Goal: Task Accomplishment & Management: Manage account settings

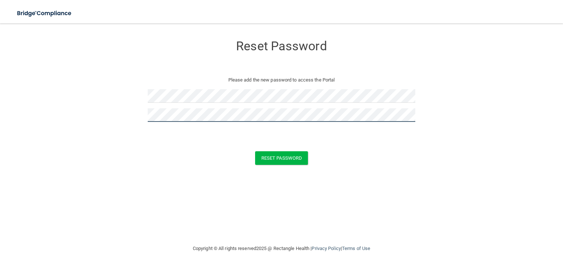
click at [255, 151] on button "Reset Password" at bounding box center [281, 158] width 53 height 14
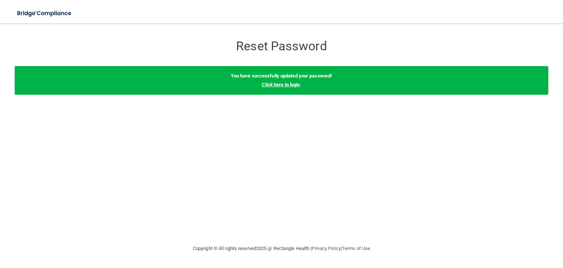
click at [281, 85] on link "Click here to login" at bounding box center [281, 84] width 38 height 5
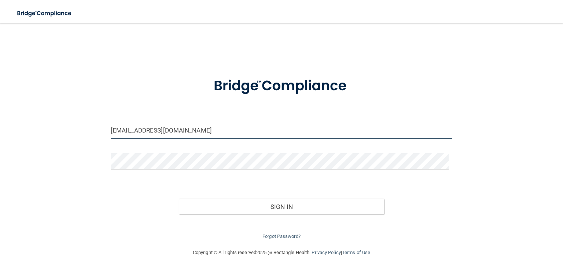
click at [134, 129] on input "om.whda@wavedp.com" at bounding box center [282, 130] width 342 height 16
type input "[EMAIL_ADDRESS][DOMAIN_NAME]"
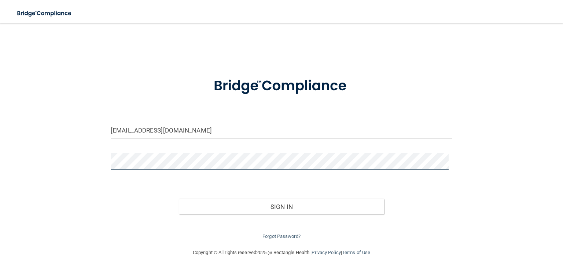
click at [62, 143] on div "om.acde@wavedp.com Invalid email/password. You don't have permission to access …" at bounding box center [282, 136] width 534 height 210
click at [179, 198] on button "Sign In" at bounding box center [281, 206] width 205 height 16
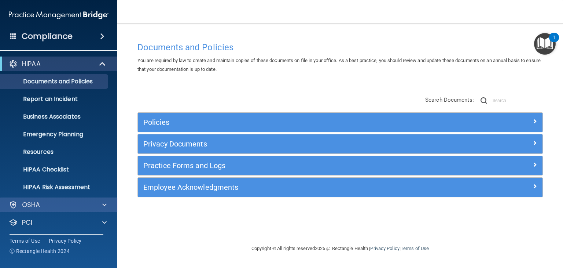
scroll to position [37, 0]
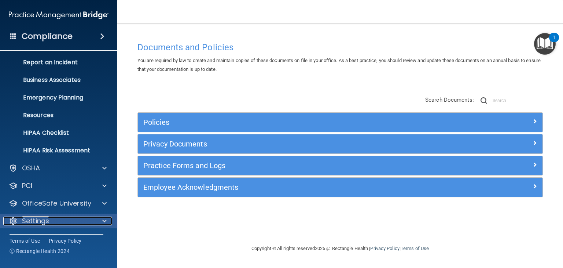
click at [93, 218] on div "Settings" at bounding box center [48, 220] width 91 height 9
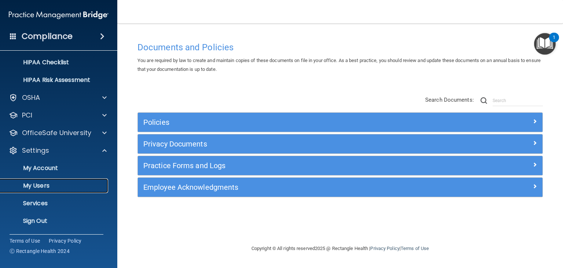
click at [58, 182] on p "My Users" at bounding box center [55, 185] width 100 height 7
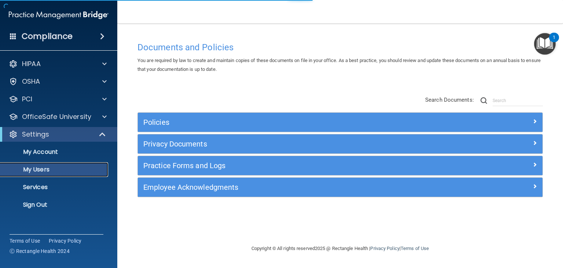
select select "20"
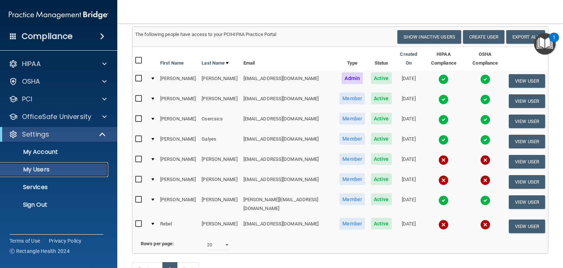
scroll to position [73, 0]
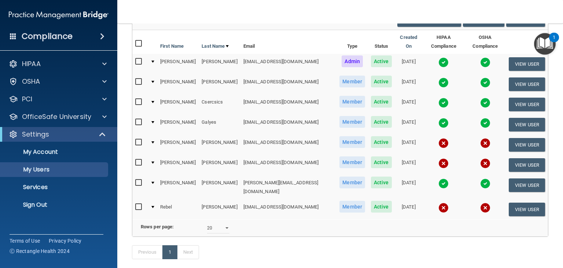
click at [154, 141] on div at bounding box center [152, 142] width 3 height 2
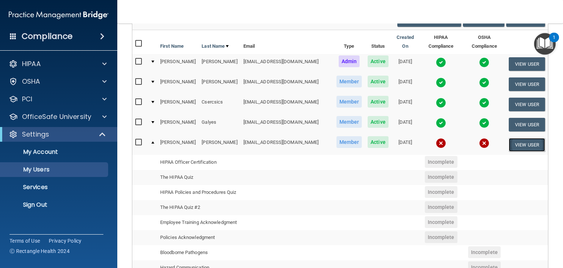
click at [514, 138] on button "View User" at bounding box center [527, 145] width 36 height 14
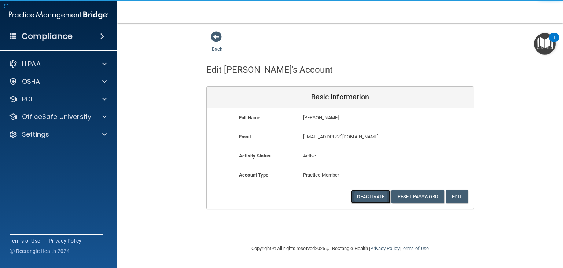
click at [378, 196] on button "Deactivate" at bounding box center [371, 197] width 40 height 14
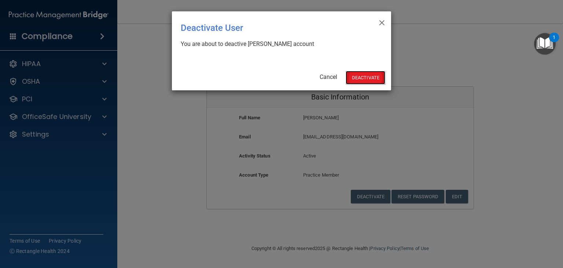
click at [361, 78] on button "Deactivate" at bounding box center [366, 78] width 40 height 14
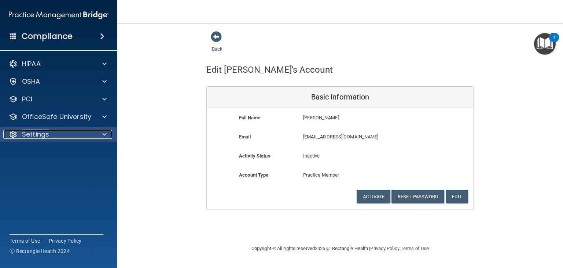
click at [81, 137] on div "Settings" at bounding box center [48, 134] width 91 height 9
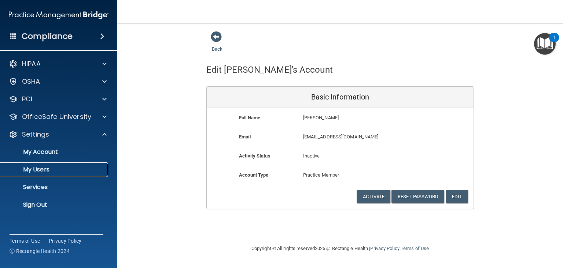
click at [48, 170] on p "My Users" at bounding box center [55, 169] width 100 height 7
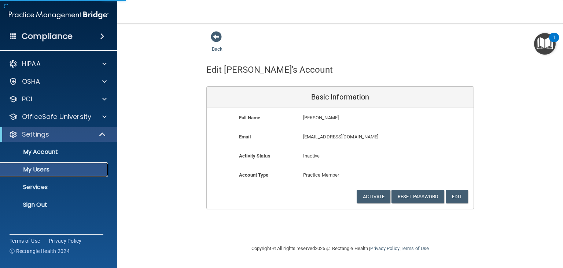
select select "20"
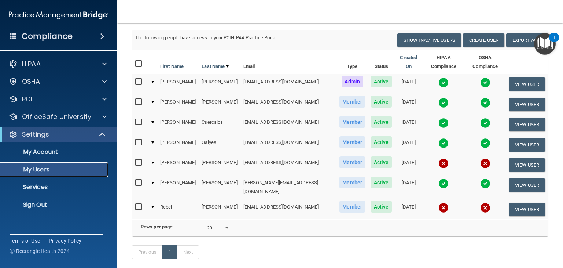
scroll to position [73, 0]
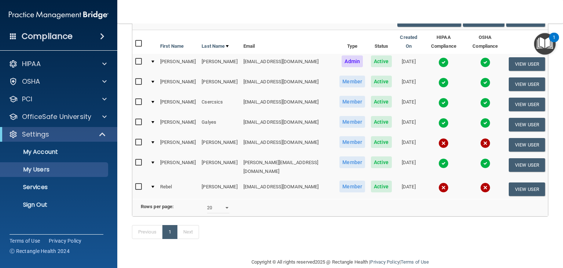
click at [154, 141] on div at bounding box center [152, 142] width 3 height 2
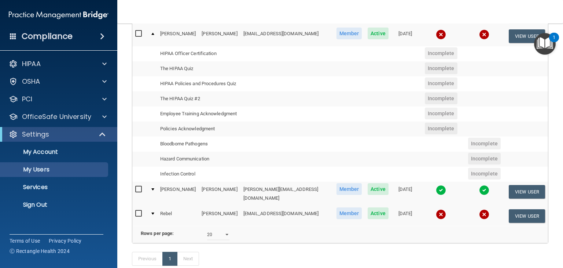
scroll to position [109, 0]
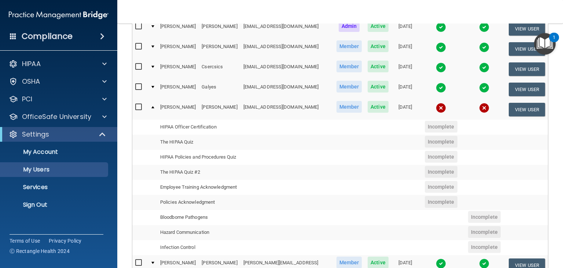
click at [139, 104] on input "checkbox" at bounding box center [139, 107] width 8 height 6
checkbox input "true"
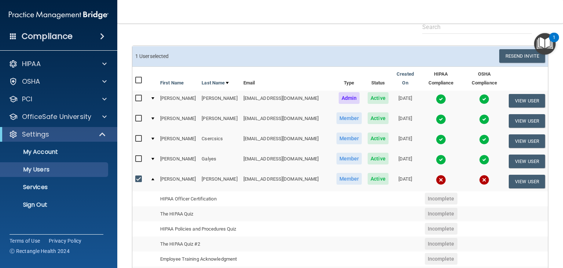
scroll to position [0, 0]
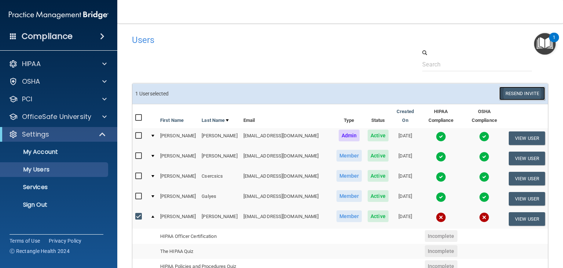
click at [512, 91] on button "Resend Invite" at bounding box center [522, 94] width 46 height 14
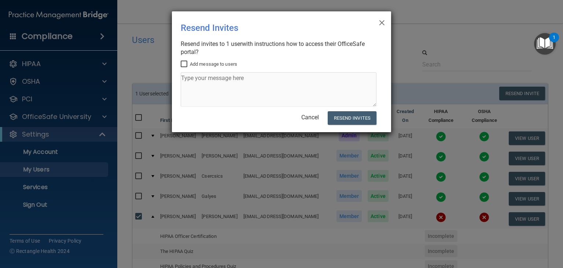
click at [182, 63] on input "Add message to users" at bounding box center [185, 64] width 8 height 6
checkbox input "true"
click at [201, 82] on textarea at bounding box center [279, 89] width 196 height 34
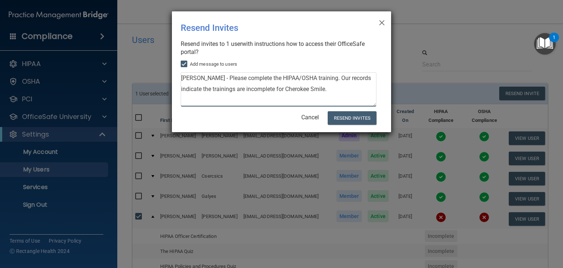
click at [322, 78] on textarea "Dr. Ousley - Please complete the HIPAA/OSHA training. Our records indicate the …" at bounding box center [279, 89] width 196 height 34
click at [350, 88] on textarea "Dr. Ousley - Please complete the HIPAA/OSHA training by 9/11. Our records indic…" at bounding box center [279, 89] width 196 height 34
click at [348, 88] on textarea "Dr. Ousley - Please complete the HIPAA/OSHA training by 9/11. Our records indic…" at bounding box center [279, 89] width 196 height 34
click at [352, 88] on textarea "Dr. Ousley - Please complete the HIPAA/OSHA training by 9/11. Our records indic…" at bounding box center [279, 89] width 196 height 34
click at [299, 89] on textarea "Dr. Ousley - Please complete the HIPAA/OSHA training by 9/11. Our records indic…" at bounding box center [279, 89] width 196 height 34
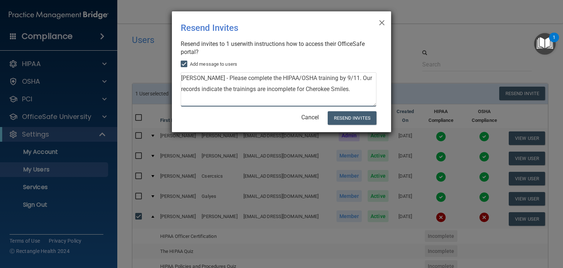
click at [298, 89] on textarea "Dr. Ousley - Please complete the HIPAA/OSHA training by 9/11. Our records indic…" at bounding box center [279, 89] width 196 height 34
click at [229, 96] on textarea "Dr. Ousley - Please complete the HIPAA/OSHA training by 9/11. Our records indic…" at bounding box center [279, 89] width 196 height 34
drag, startPoint x: 207, startPoint y: 77, endPoint x: 178, endPoint y: 77, distance: 29.3
click at [178, 77] on div "× Close Resend Invites There was an error while sending the invitations ... Res…" at bounding box center [281, 71] width 219 height 121
drag, startPoint x: 374, startPoint y: 88, endPoint x: 179, endPoint y: 76, distance: 195.1
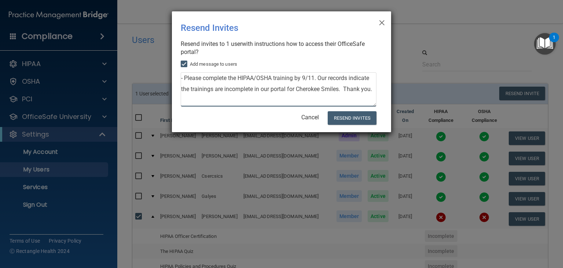
click at [179, 76] on div "× Close Resend Invites There was an error while sending the invitations ... Res…" at bounding box center [281, 71] width 219 height 121
type textarea "- Please complete the HIPAA/OSHA training by 9/11. Our records indicate the tra…"
click at [348, 119] on button "Resend Invites" at bounding box center [352, 118] width 49 height 14
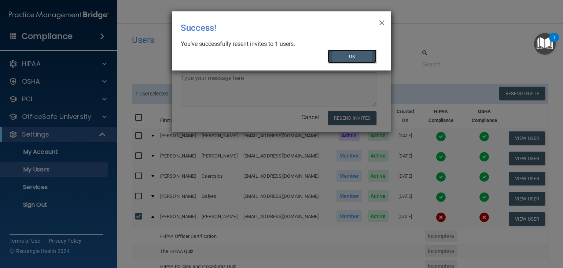
click at [360, 56] on button "OK" at bounding box center [352, 56] width 49 height 14
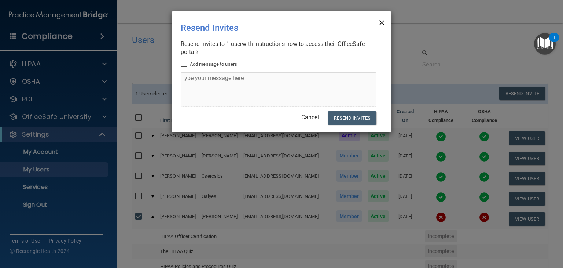
click at [381, 21] on span "×" at bounding box center [382, 21] width 7 height 15
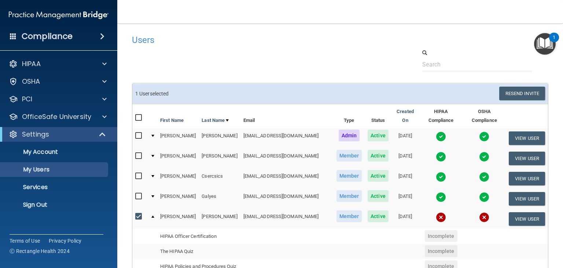
click at [138, 213] on input "checkbox" at bounding box center [139, 216] width 8 height 6
checkbox input "false"
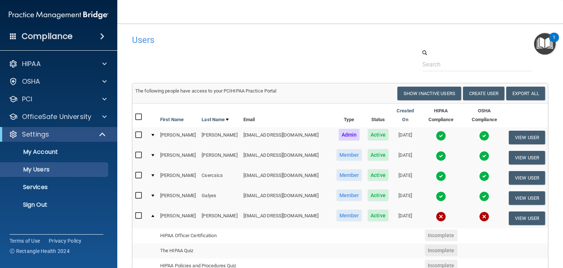
click at [151, 214] on div at bounding box center [152, 215] width 3 height 2
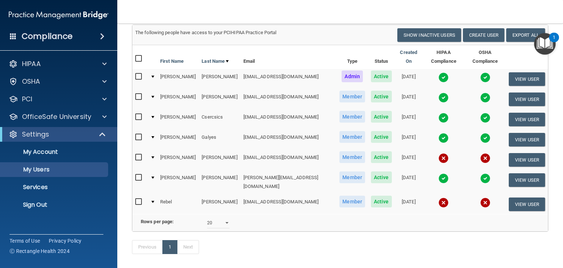
scroll to position [73, 0]
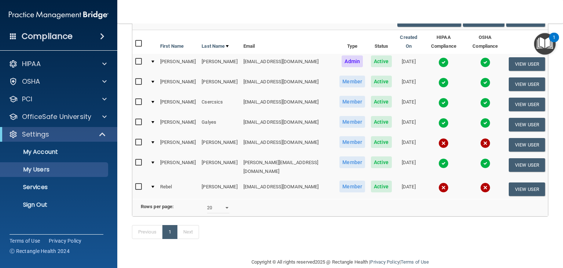
click at [137, 184] on input "checkbox" at bounding box center [139, 187] width 8 height 6
checkbox input "true"
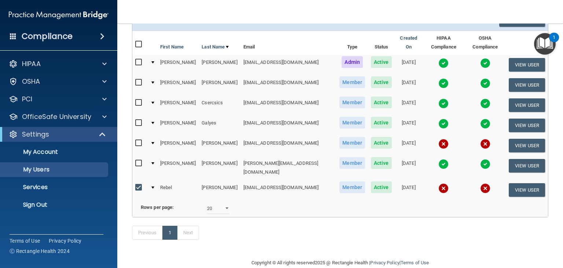
scroll to position [0, 0]
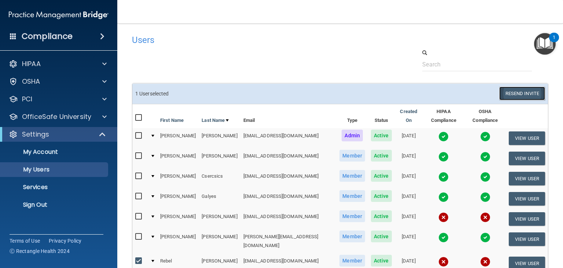
click at [525, 98] on button "Resend Invite" at bounding box center [522, 94] width 46 height 14
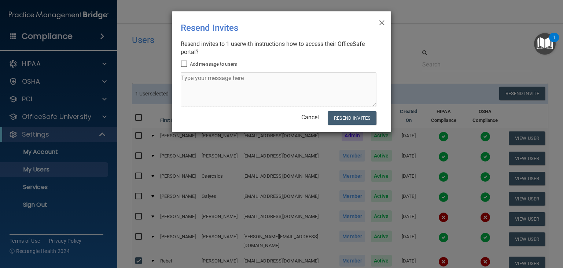
click at [184, 63] on input "Add message to users" at bounding box center [185, 64] width 8 height 6
checkbox input "true"
click at [197, 82] on textarea at bounding box center [279, 89] width 196 height 34
paste textarea "- Please complete the HIPAA/OSHA training by 9/11. Our records indicate the tra…"
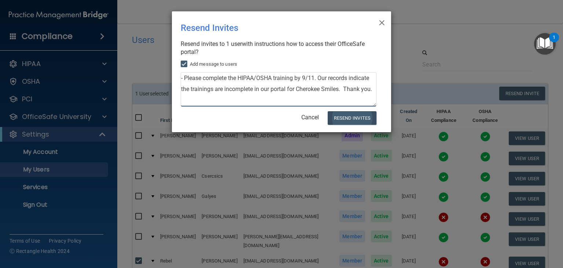
type textarea "- Please complete the HIPAA/OSHA training by 9/11. Our records indicate the tra…"
click at [362, 120] on button "Resend Invites" at bounding box center [352, 118] width 49 height 14
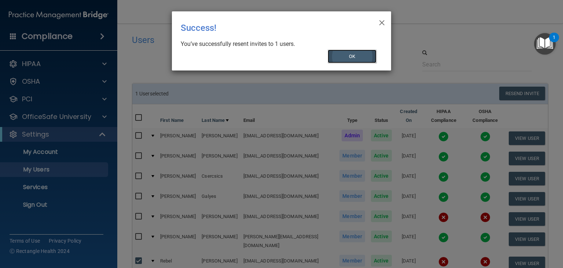
click at [368, 55] on button "OK" at bounding box center [352, 56] width 49 height 14
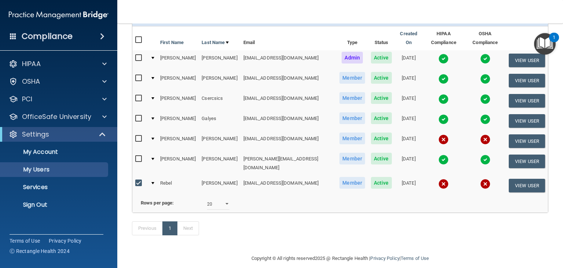
scroll to position [85, 0]
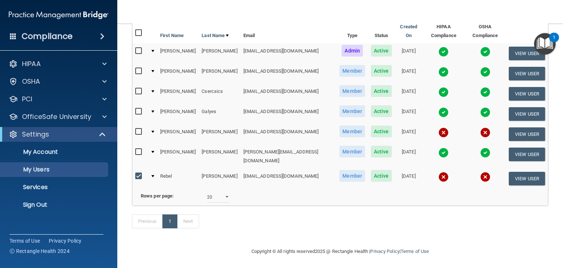
click at [139, 173] on input "checkbox" at bounding box center [139, 176] width 8 height 6
checkbox input "false"
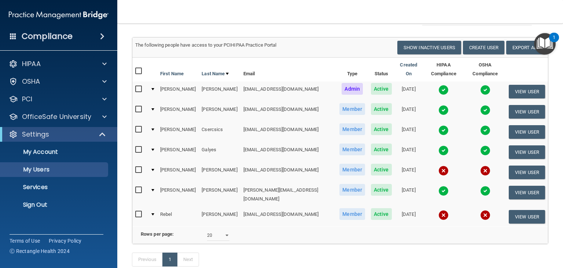
scroll to position [0, 0]
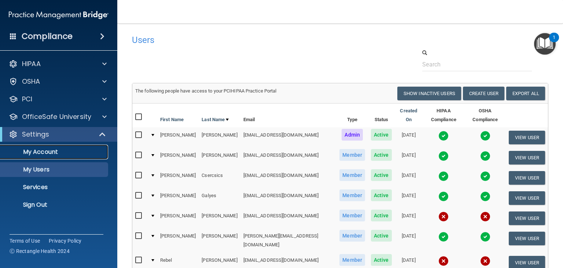
click at [47, 150] on p "My Account" at bounding box center [55, 151] width 100 height 7
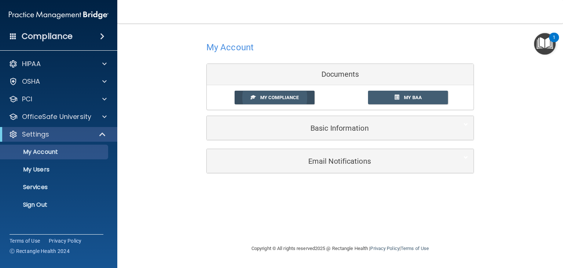
click at [284, 98] on span "My Compliance" at bounding box center [279, 97] width 38 height 5
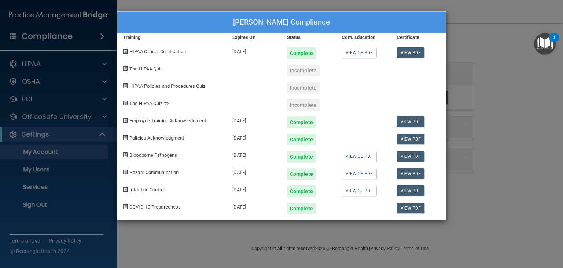
click at [225, 234] on div "Kendall Campbell's Compliance Training Expires On Status Cont. Education Certif…" at bounding box center [281, 134] width 563 height 268
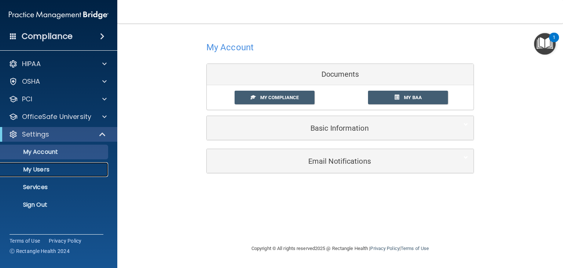
click at [32, 172] on p "My Users" at bounding box center [55, 169] width 100 height 7
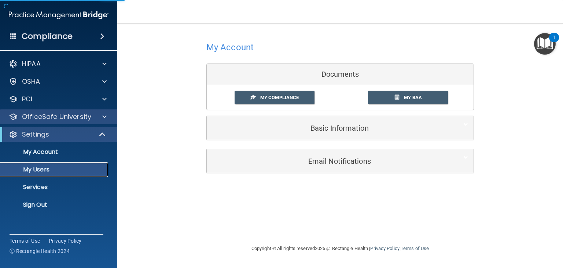
select select "20"
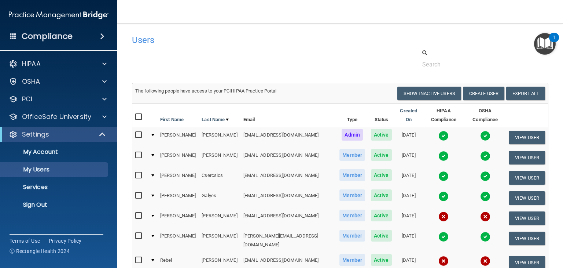
click at [154, 129] on td at bounding box center [152, 137] width 10 height 20
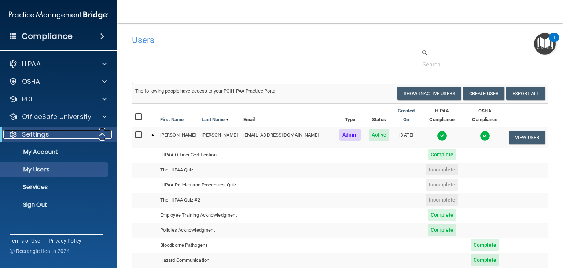
click at [103, 135] on span at bounding box center [103, 134] width 6 height 9
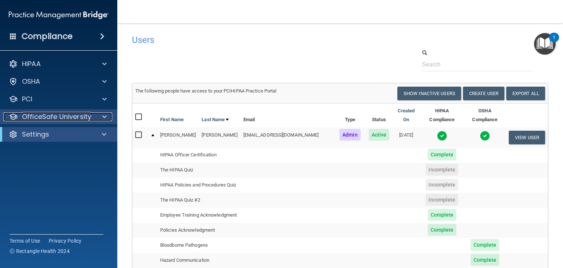
click at [105, 118] on span at bounding box center [104, 116] width 4 height 9
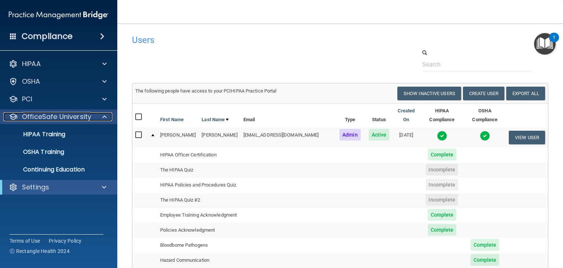
click at [105, 118] on span at bounding box center [104, 116] width 4 height 9
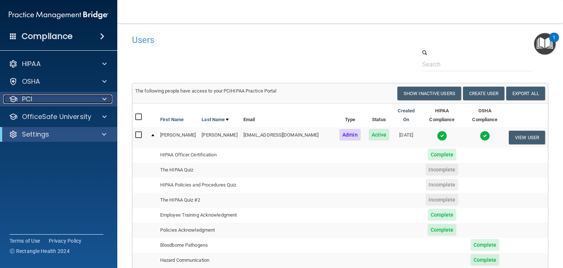
click at [106, 101] on span at bounding box center [104, 99] width 4 height 9
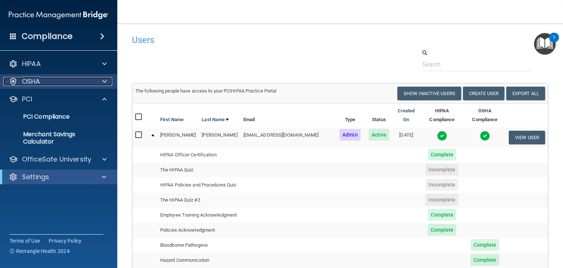
click at [105, 83] on span at bounding box center [104, 81] width 4 height 9
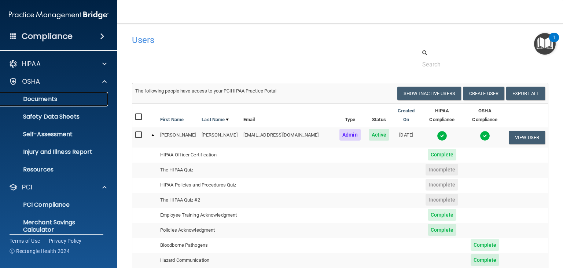
click at [89, 97] on p "Documents" at bounding box center [55, 98] width 100 height 7
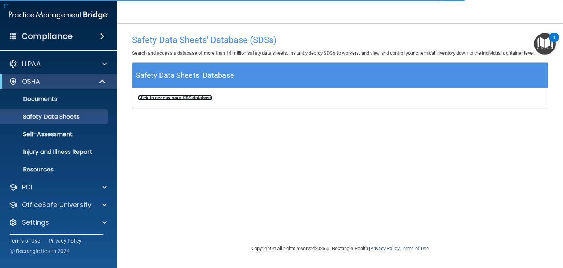
click at [170, 97] on b "Click to access your SDS database" at bounding box center [175, 97] width 74 height 5
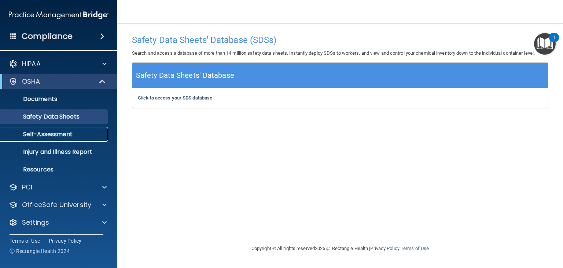
click at [67, 132] on p "Self-Assessment" at bounding box center [55, 133] width 100 height 7
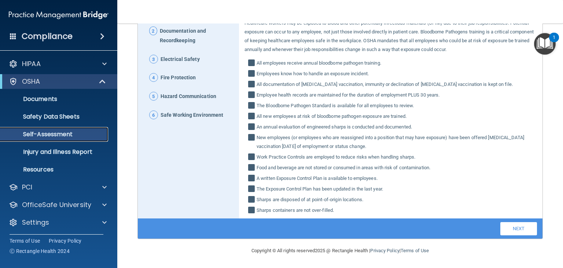
scroll to position [66, 0]
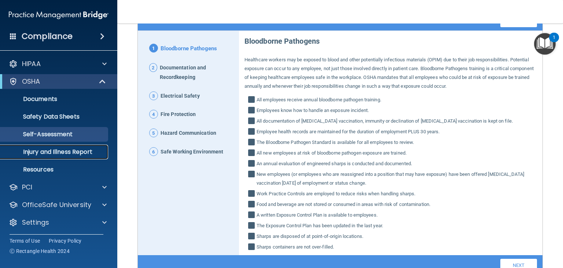
click at [38, 148] on p "Injury and Illness Report" at bounding box center [55, 151] width 100 height 7
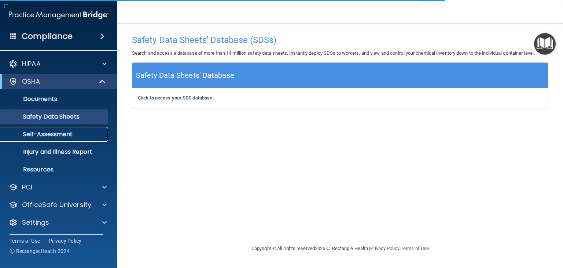
click at [71, 137] on p "Self-Assessment" at bounding box center [55, 133] width 100 height 7
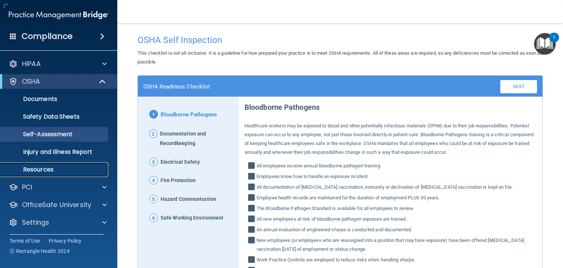
click at [54, 164] on link "Resources" at bounding box center [50, 169] width 115 height 15
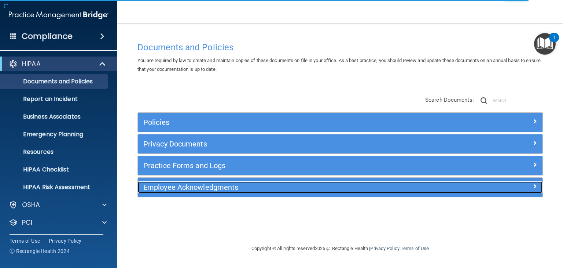
click at [194, 183] on h5 "Employee Acknowledgments" at bounding box center [289, 187] width 293 height 8
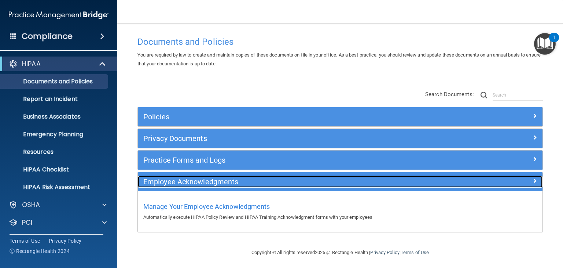
scroll to position [7, 0]
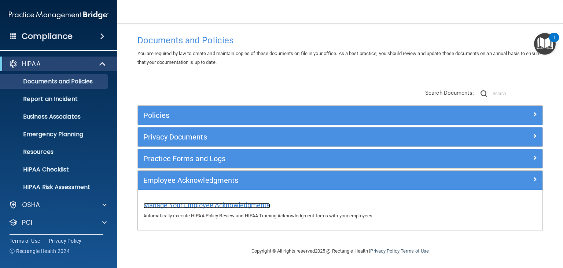
click at [224, 202] on span "Manage Your Employee Acknowledgments" at bounding box center [206, 205] width 127 height 8
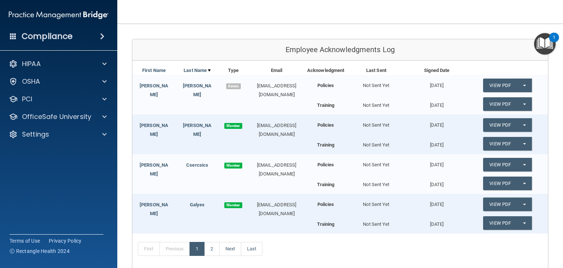
scroll to position [110, 0]
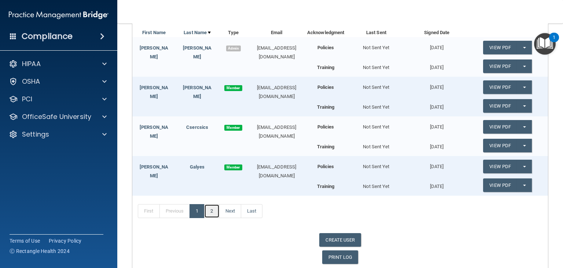
click at [213, 206] on link "2" at bounding box center [211, 211] width 15 height 14
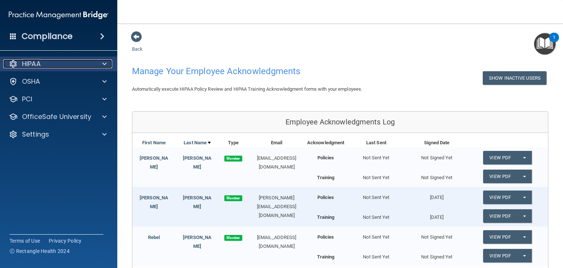
click at [100, 63] on div at bounding box center [103, 63] width 18 height 9
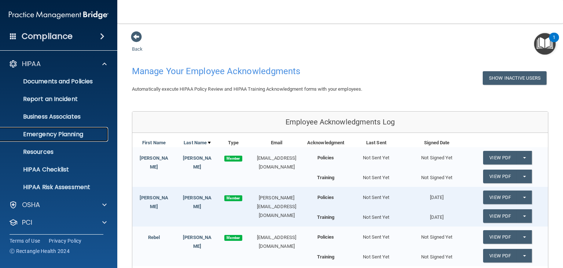
click at [70, 132] on p "Emergency Planning" at bounding box center [55, 133] width 100 height 7
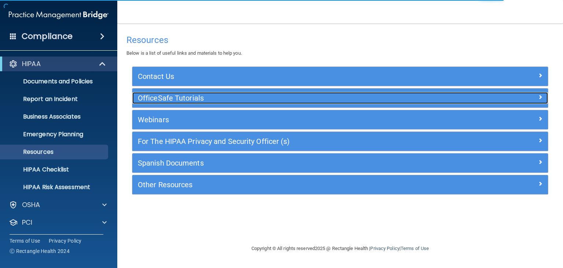
click at [174, 95] on h5 "OfficeSafe Tutorials" at bounding box center [288, 98] width 301 height 8
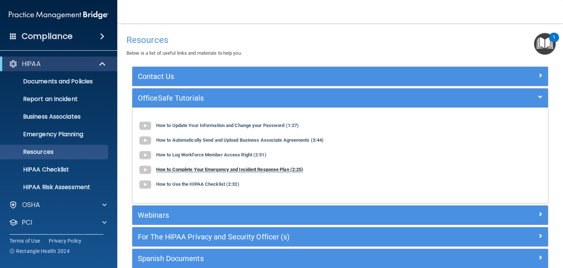
click at [197, 169] on b "How to Complete Your Emergency and Incident Response Plan (2:25)" at bounding box center [229, 169] width 147 height 5
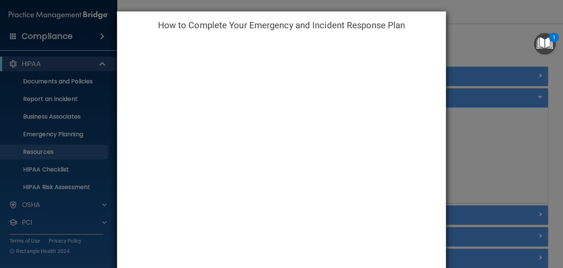
scroll to position [32, 0]
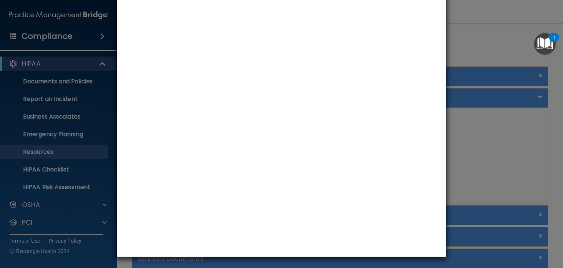
click at [462, 131] on div "How to Complete Your Emergency and Incident Response Plan" at bounding box center [281, 134] width 563 height 268
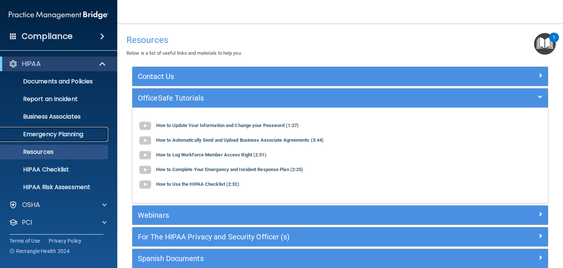
click at [50, 132] on p "Emergency Planning" at bounding box center [55, 133] width 100 height 7
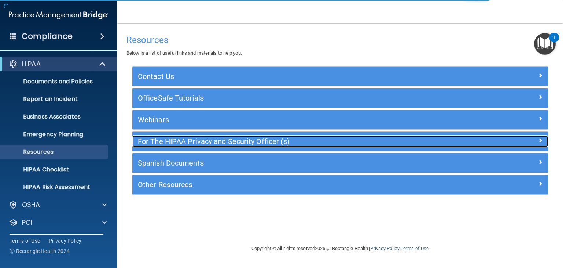
click at [181, 138] on h5 "For The HIPAA Privacy and Security Officer (s)" at bounding box center [288, 141] width 301 height 8
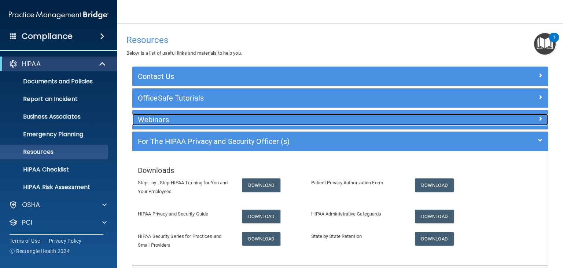
click at [172, 120] on h5 "Webinars" at bounding box center [288, 119] width 301 height 8
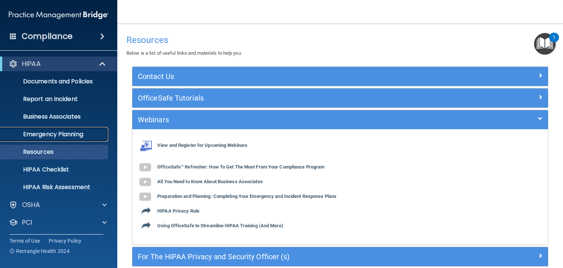
click at [60, 133] on p "Emergency Planning" at bounding box center [55, 133] width 100 height 7
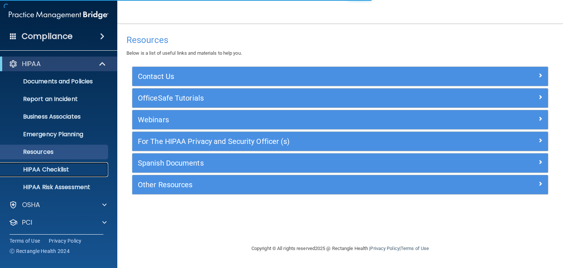
click at [70, 166] on p "HIPAA Checklist" at bounding box center [55, 169] width 100 height 7
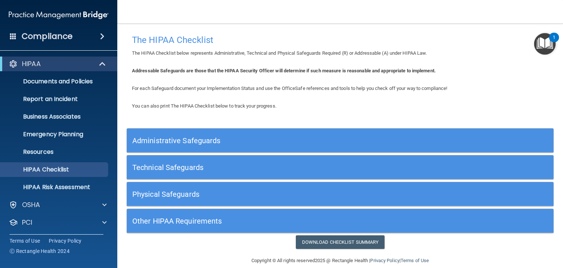
click at [347, 40] on h4 "The HIPAA Checklist" at bounding box center [340, 40] width 416 height 10
click at [87, 9] on img at bounding box center [59, 15] width 100 height 15
click at [84, 15] on img at bounding box center [59, 15] width 100 height 15
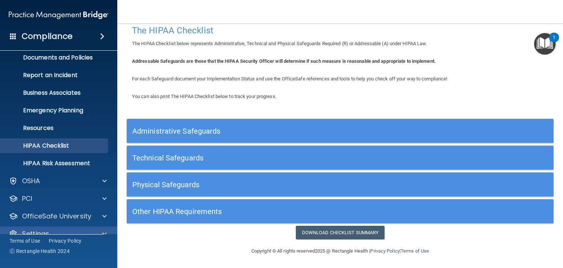
scroll to position [37, 0]
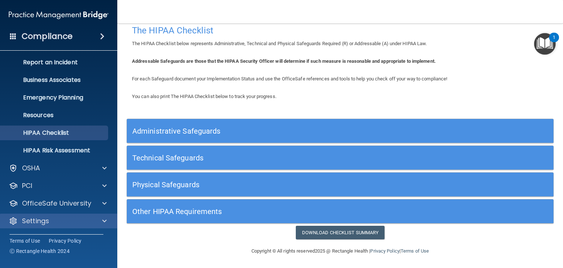
click at [61, 216] on div "Settings" at bounding box center [59, 220] width 118 height 15
click at [101, 219] on div at bounding box center [103, 220] width 18 height 9
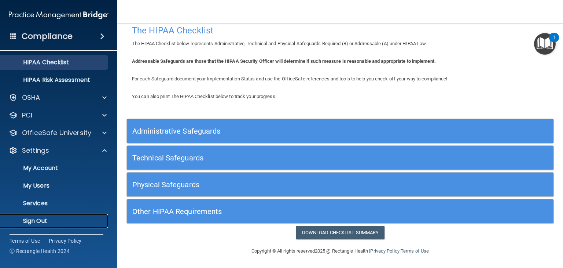
click at [32, 224] on p "Sign Out" at bounding box center [55, 220] width 100 height 7
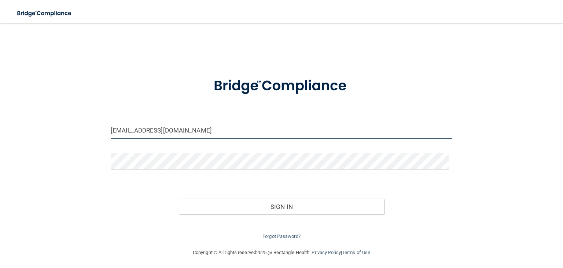
click at [133, 130] on input "om.acde@wavedp.com" at bounding box center [282, 130] width 342 height 16
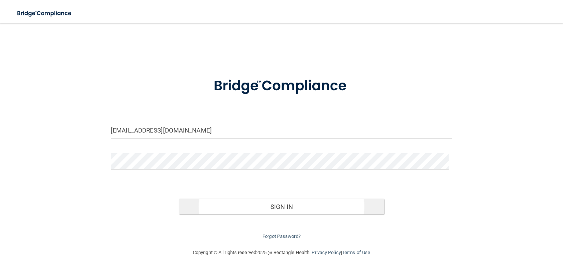
type input "[EMAIL_ADDRESS][DOMAIN_NAME]"
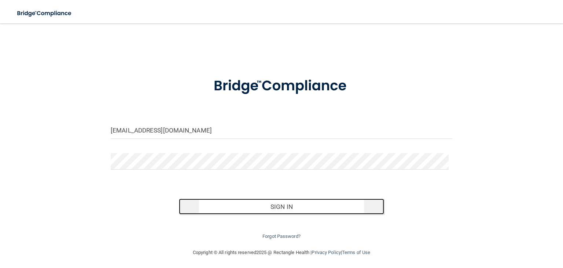
click at [252, 204] on button "Sign In" at bounding box center [281, 206] width 205 height 16
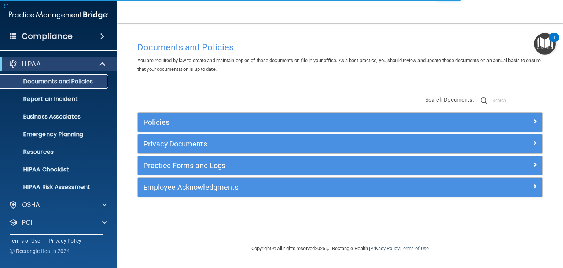
click at [63, 85] on link "Documents and Policies" at bounding box center [50, 81] width 115 height 15
click at [62, 102] on p "Report an Incident" at bounding box center [55, 98] width 100 height 7
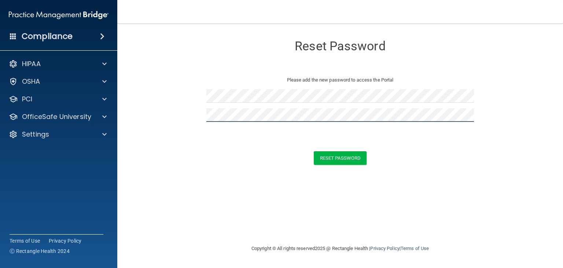
click at [314, 151] on button "Reset Password" at bounding box center [340, 158] width 53 height 14
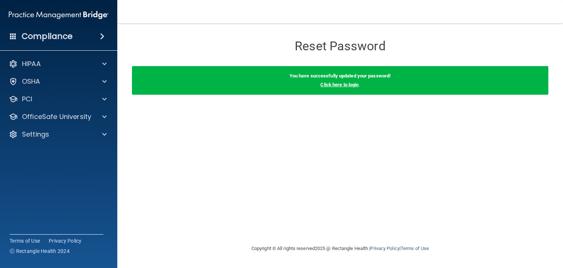
click at [332, 85] on link "Click here to login" at bounding box center [339, 84] width 38 height 5
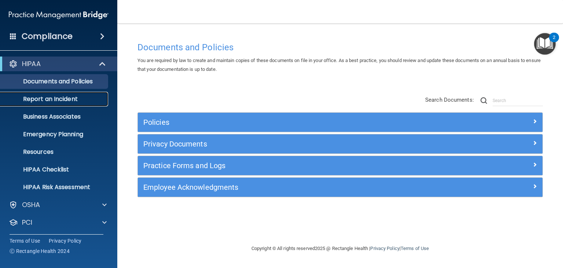
click at [54, 103] on p "Report an Incident" at bounding box center [55, 98] width 100 height 7
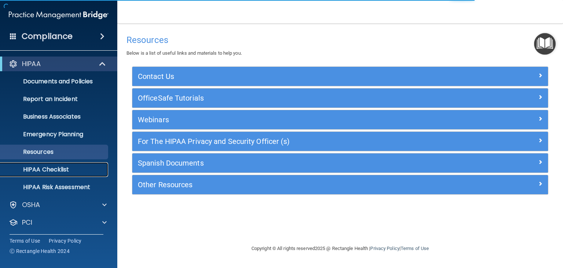
click at [49, 168] on p "HIPAA Checklist" at bounding box center [55, 169] width 100 height 7
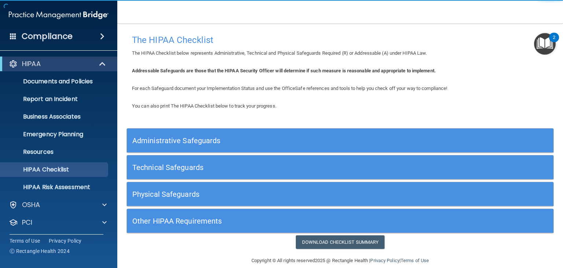
click at [244, 146] on div "Administrative Safeguards" at bounding box center [287, 140] width 320 height 16
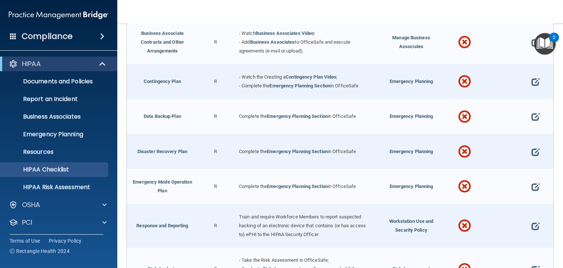
scroll to position [257, 0]
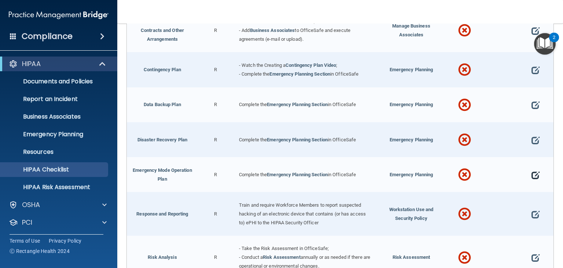
click at [532, 173] on span at bounding box center [536, 175] width 8 height 18
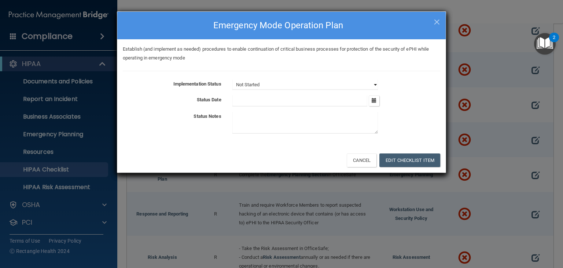
click at [264, 81] on select "Not Started In Progress Completed" at bounding box center [305, 85] width 146 height 10
click at [446, 14] on div "× Close Emergency Mode Operation Plan Establish (and implement as needed) proce…" at bounding box center [282, 92] width 330 height 162
click at [434, 24] on span "×" at bounding box center [437, 21] width 7 height 15
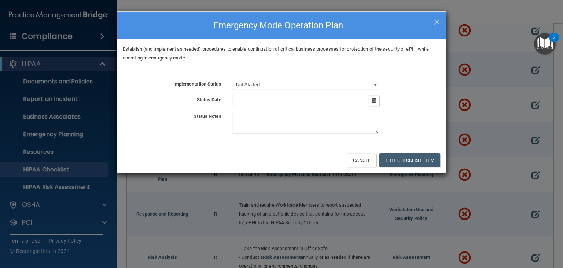
click at [433, 21] on h4 "Emergency Mode Operation Plan" at bounding box center [281, 25] width 317 height 16
click at [435, 21] on span "×" at bounding box center [437, 21] width 7 height 15
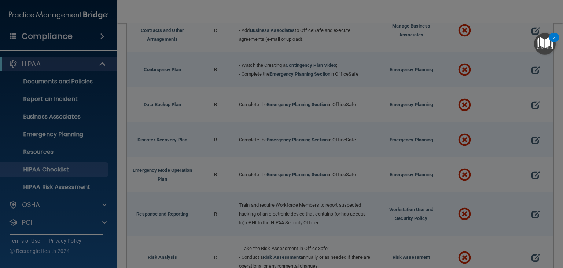
click at [435, 21] on div "× Close Emergency Mode Operation Plan Establish (and implement as needed) proce…" at bounding box center [281, 51] width 329 height 161
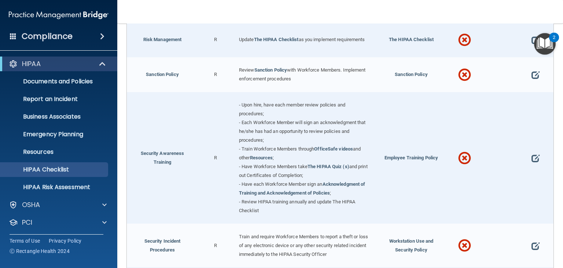
scroll to position [660, 0]
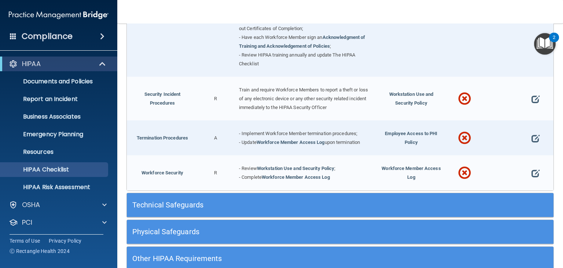
click at [170, 202] on h5 "Technical Safeguards" at bounding box center [286, 205] width 309 height 8
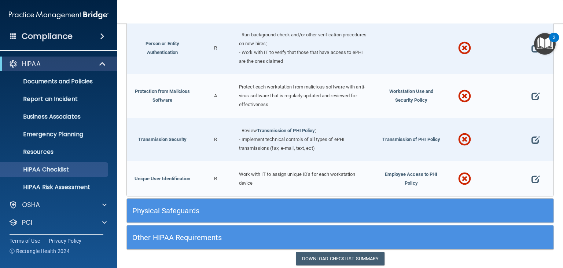
scroll to position [1282, 0]
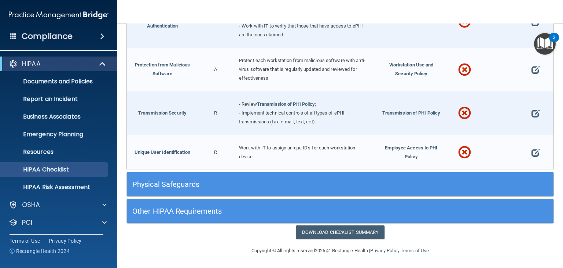
click at [174, 189] on div "Physical Safeguards" at bounding box center [287, 184] width 320 height 16
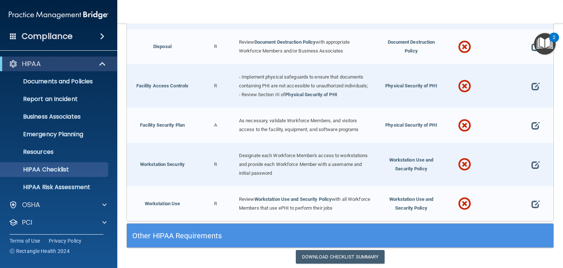
scroll to position [1575, 0]
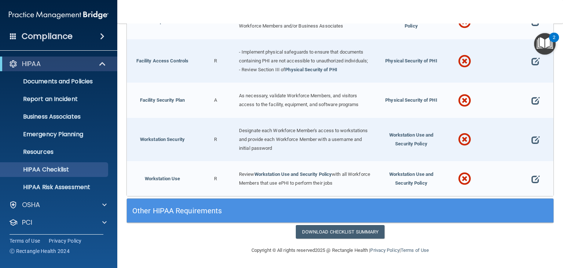
click at [172, 211] on h5 "Other HIPAA Requirements" at bounding box center [286, 210] width 309 height 8
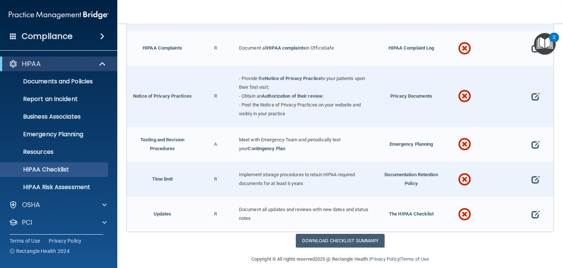
scroll to position [1964, 0]
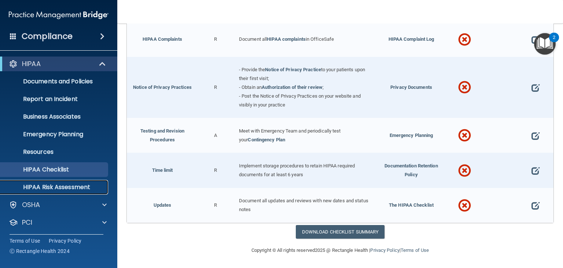
click at [58, 189] on p "HIPAA Risk Assessment" at bounding box center [55, 186] width 100 height 7
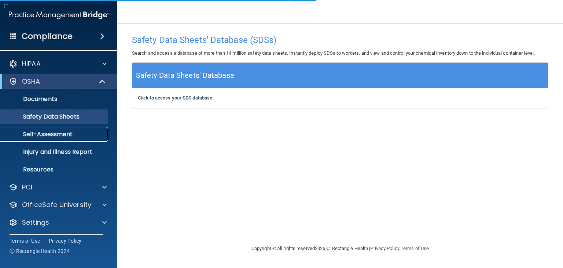
click at [57, 128] on link "Self-Assessment" at bounding box center [50, 134] width 115 height 15
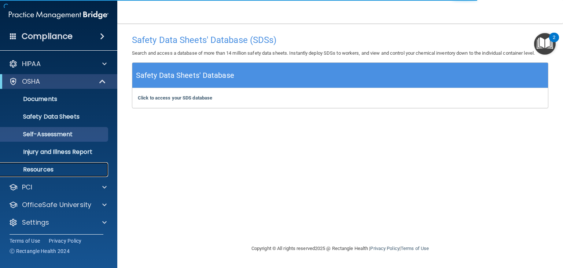
click at [53, 168] on p "Resources" at bounding box center [55, 169] width 100 height 7
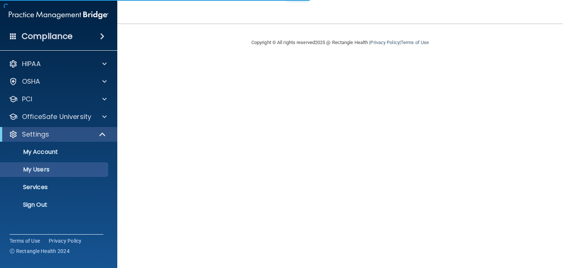
select select "20"
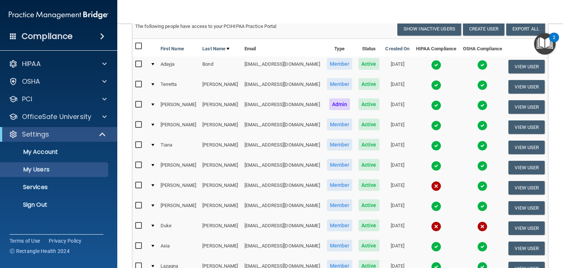
scroll to position [60, 0]
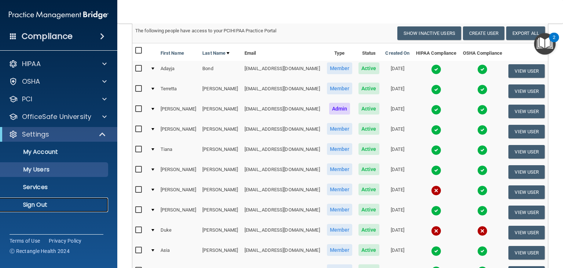
click at [41, 202] on p "Sign Out" at bounding box center [55, 204] width 100 height 7
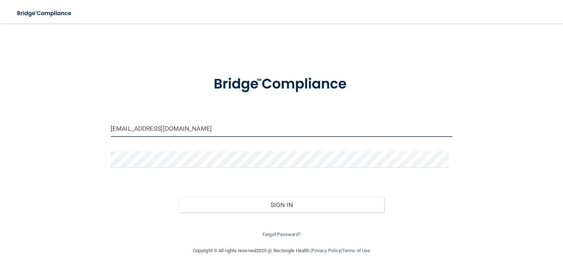
click at [136, 126] on input "[EMAIL_ADDRESS][DOMAIN_NAME]" at bounding box center [282, 128] width 342 height 16
type input "[EMAIL_ADDRESS][DOMAIN_NAME]"
click at [164, 147] on form "[EMAIL_ADDRESS][DOMAIN_NAME] Invalid email/password. You don't have permission …" at bounding box center [282, 152] width 342 height 173
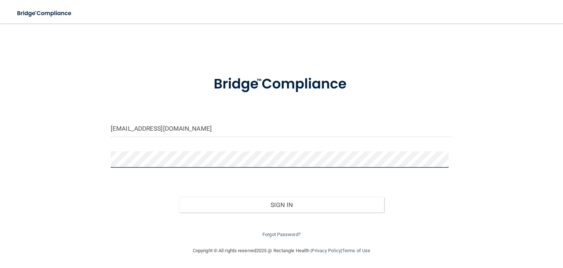
click at [54, 147] on div "om.bsc@wavedp.com Invalid email/password. You don't have permission to access t…" at bounding box center [282, 134] width 534 height 210
click at [43, 145] on div "om.bsc@wavedp.com Invalid email/password. You don't have permission to access t…" at bounding box center [282, 134] width 534 height 210
click at [179, 196] on button "Sign In" at bounding box center [281, 204] width 205 height 16
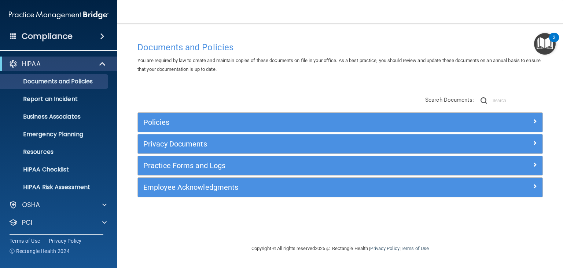
scroll to position [37, 0]
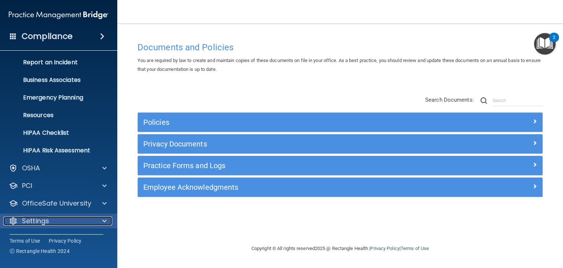
click at [82, 220] on div "Settings" at bounding box center [48, 220] width 91 height 9
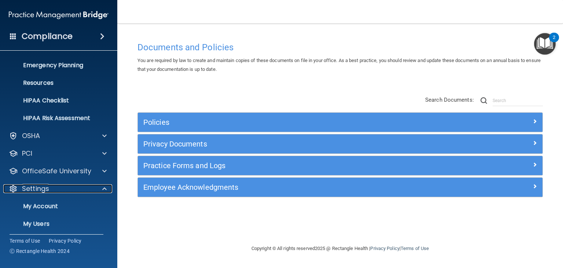
scroll to position [107, 0]
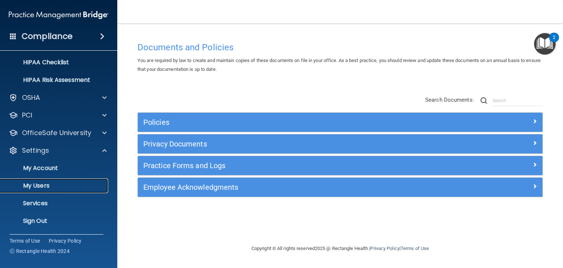
click at [67, 186] on p "My Users" at bounding box center [55, 185] width 100 height 7
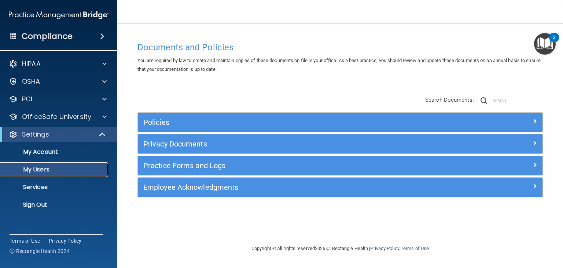
click at [67, 173] on p "My Users" at bounding box center [55, 169] width 100 height 7
select select "20"
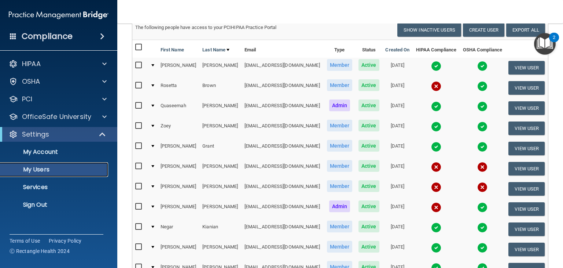
scroll to position [110, 0]
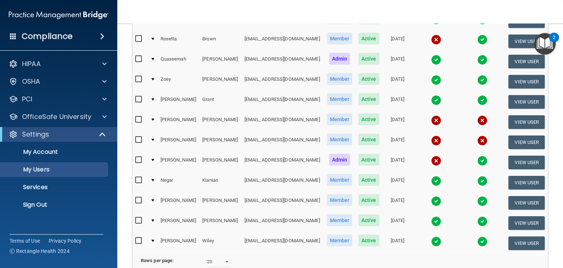
click at [153, 160] on td at bounding box center [152, 162] width 10 height 20
click at [154, 156] on td at bounding box center [152, 162] width 10 height 20
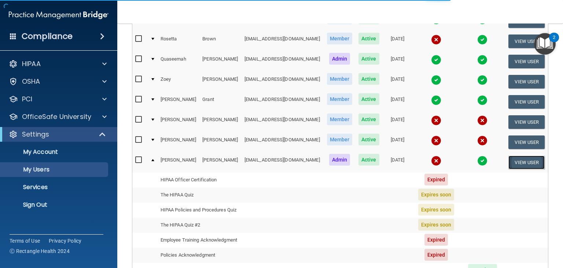
click at [521, 161] on button "View User" at bounding box center [526, 162] width 36 height 14
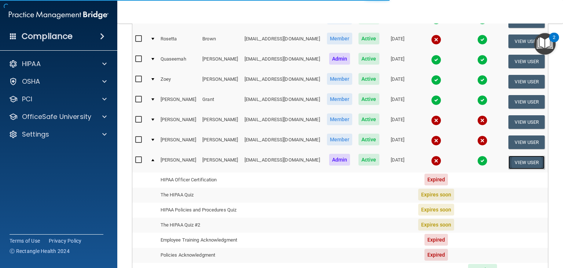
click at [521, 161] on button "View User" at bounding box center [526, 162] width 36 height 14
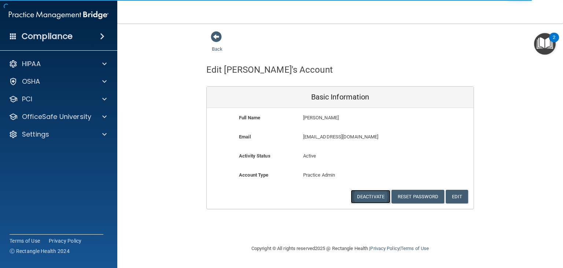
click at [374, 195] on button "Deactivate" at bounding box center [371, 197] width 40 height 14
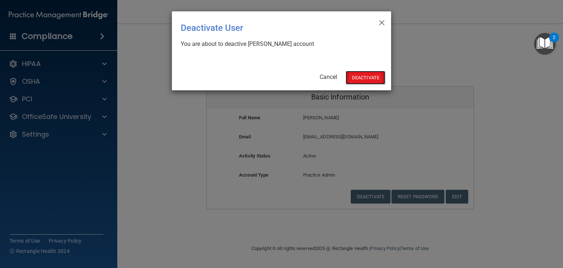
click at [367, 78] on button "Deactivate" at bounding box center [366, 78] width 40 height 14
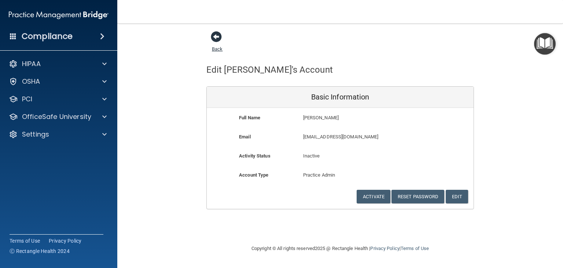
click at [218, 38] on span at bounding box center [216, 36] width 11 height 11
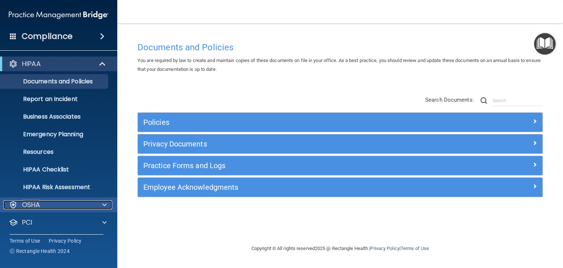
click at [67, 206] on div "OSHA" at bounding box center [48, 204] width 91 height 9
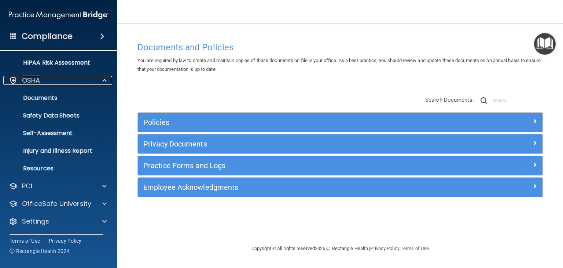
scroll to position [125, 0]
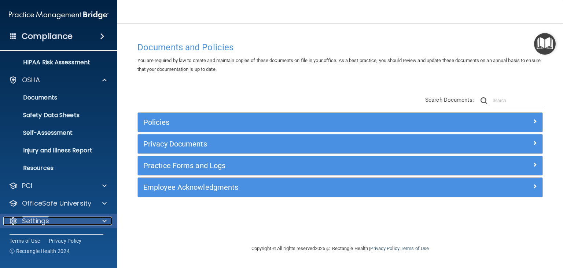
click at [51, 224] on div "Settings" at bounding box center [48, 220] width 91 height 9
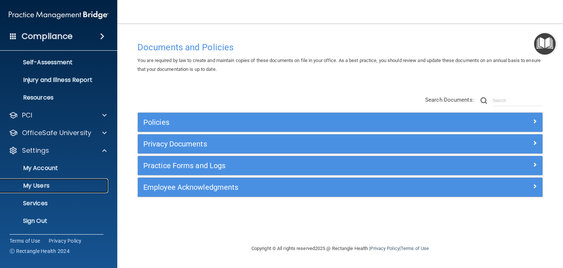
click at [57, 184] on p "My Users" at bounding box center [55, 185] width 100 height 7
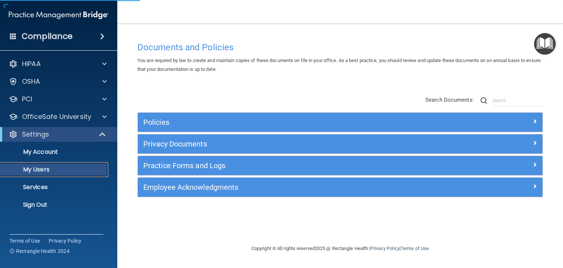
select select "20"
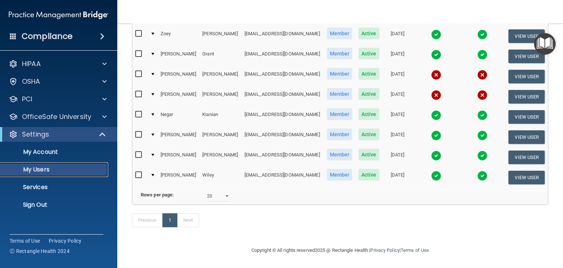
scroll to position [127, 0]
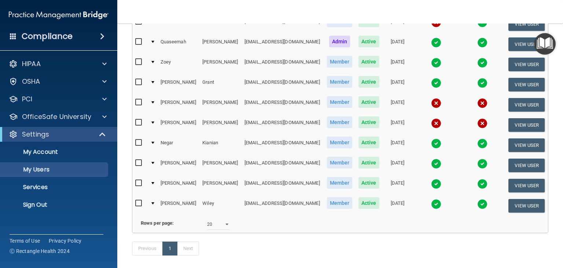
click at [140, 121] on input "checkbox" at bounding box center [139, 123] width 8 height 6
checkbox input "true"
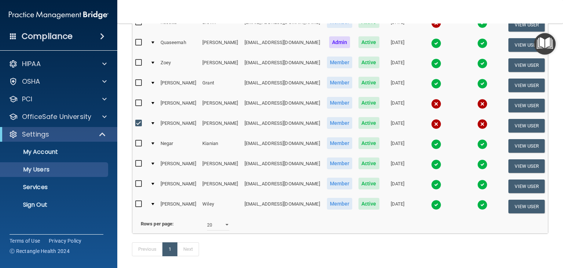
scroll to position [128, 0]
click at [138, 143] on input "checkbox" at bounding box center [139, 143] width 8 height 6
checkbox input "true"
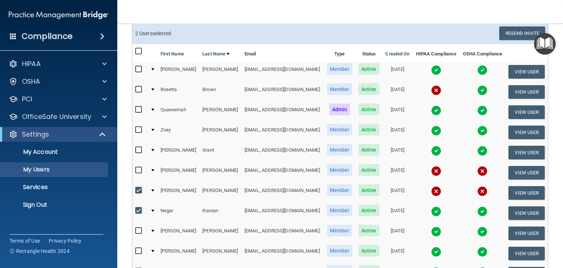
scroll to position [54, 0]
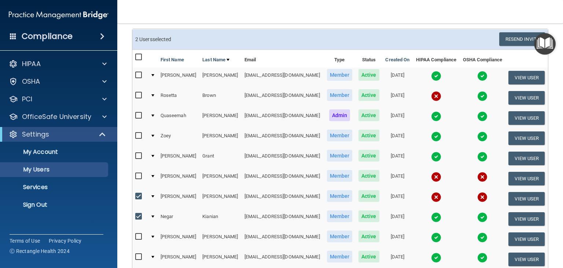
click at [138, 93] on input "checkbox" at bounding box center [139, 95] width 8 height 6
checkbox input "true"
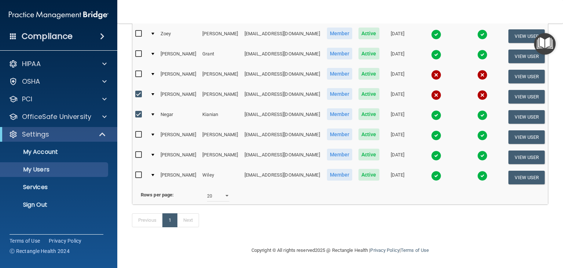
scroll to position [0, 0]
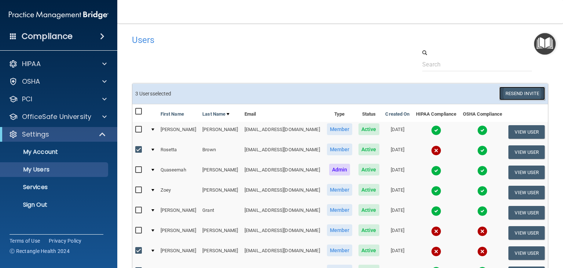
click at [532, 92] on button "Resend Invite" at bounding box center [522, 94] width 46 height 14
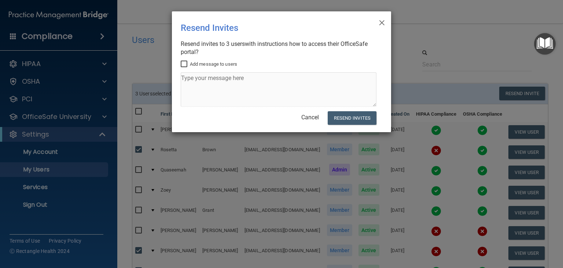
click at [182, 63] on input "Add message to users" at bounding box center [185, 64] width 8 height 6
checkbox input "true"
click at [195, 82] on textarea at bounding box center [279, 89] width 196 height 34
paste textarea "770-591-8446"
drag, startPoint x: 214, startPoint y: 75, endPoint x: 164, endPoint y: 69, distance: 50.6
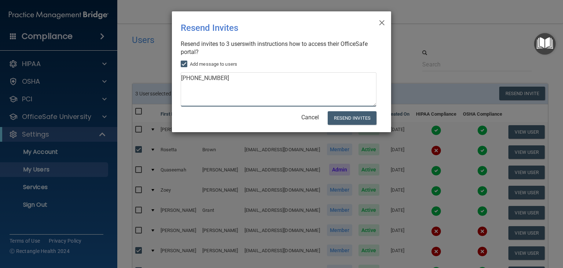
click at [164, 69] on div "× Close Resend Invites There was an error while sending the invitations ... Res…" at bounding box center [281, 134] width 563 height 268
type textarea "770-591-8446"
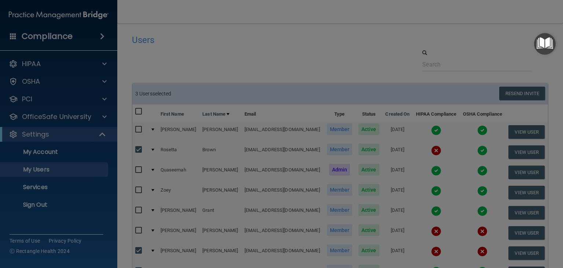
click at [163, 69] on div "× Close Resend Invites There was an error while sending the invitations ... Res…" at bounding box center [281, 134] width 563 height 268
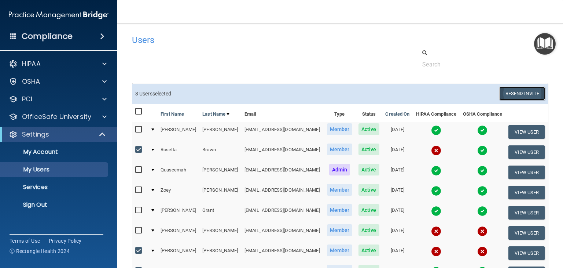
click at [504, 89] on button "Resend Invite" at bounding box center [522, 94] width 46 height 14
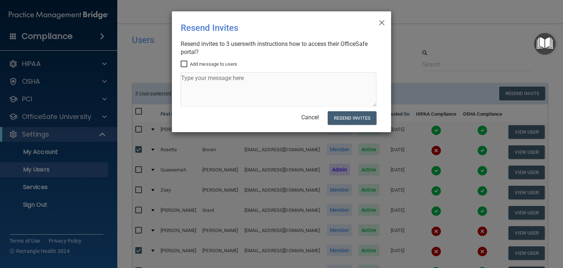
click at [183, 63] on input "Add message to users" at bounding box center [185, 64] width 8 height 6
checkbox input "true"
click at [197, 82] on textarea at bounding box center [279, 89] width 196 height 34
click at [206, 79] on textarea at bounding box center [279, 89] width 196 height 34
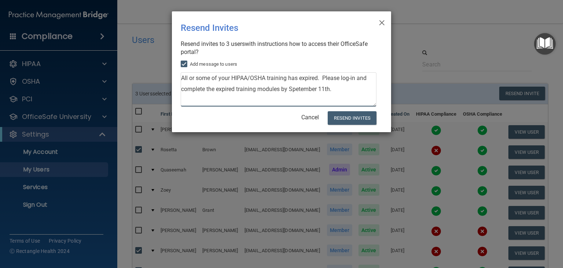
click at [293, 89] on textarea "All or some of your HIPAA/OSHA training has expired. Please log-in and complete…" at bounding box center [279, 89] width 196 height 34
click at [297, 89] on textarea "All or some of your HIPAA/OSHA training has expired. Please log-in and complete…" at bounding box center [279, 89] width 196 height 34
click at [309, 83] on textarea "All or some of your HIPAA/OSHA training has expired. Please log-in and complete…" at bounding box center [279, 89] width 196 height 34
click at [348, 116] on button "Resend Invites" at bounding box center [352, 118] width 49 height 14
click at [304, 94] on textarea "All or some of your HIPAA/OSHA training has expired. Please log-in and complete…" at bounding box center [279, 89] width 196 height 34
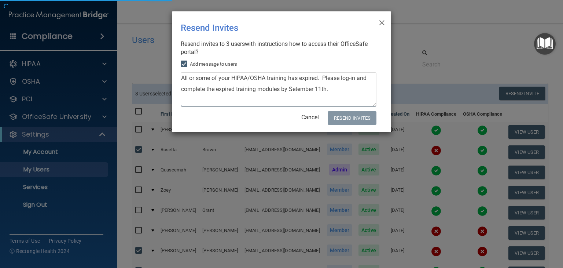
click at [296, 92] on textarea "All or some of your HIPAA/OSHA training has expired. Please log-in and complete…" at bounding box center [279, 89] width 196 height 34
type textarea "All or some of your HIPAA/OSHA training has expired. Please log-in and complete…"
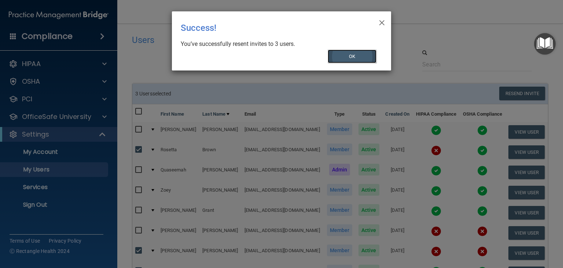
click at [362, 58] on button "OK" at bounding box center [352, 56] width 49 height 14
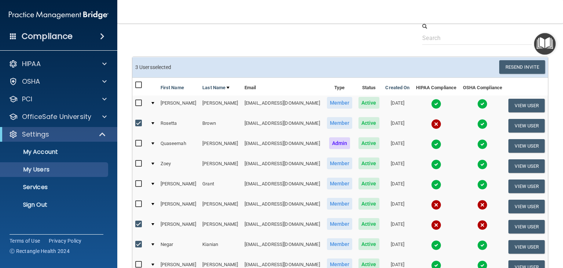
scroll to position [110, 0]
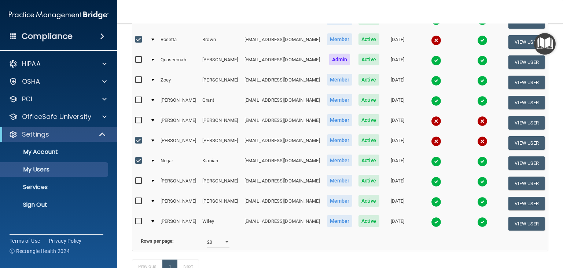
click at [154, 79] on div at bounding box center [152, 80] width 3 height 2
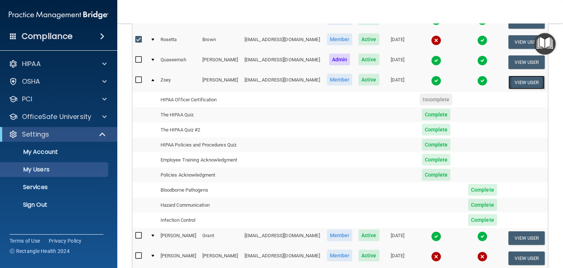
click at [512, 79] on button "View User" at bounding box center [526, 83] width 36 height 14
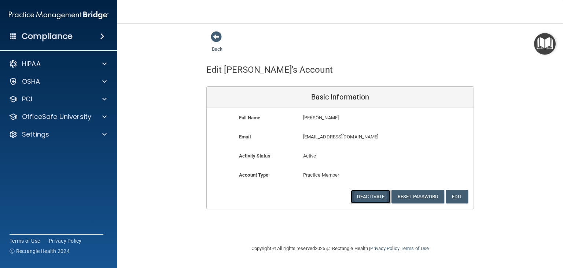
click at [366, 195] on button "Deactivate" at bounding box center [371, 197] width 40 height 14
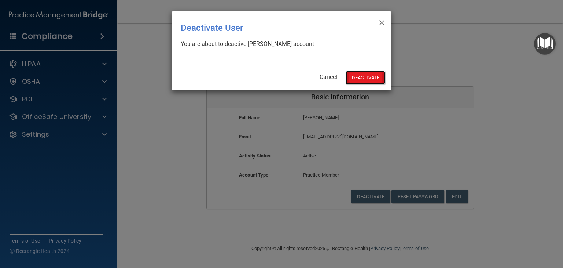
click at [365, 81] on button "Deactivate" at bounding box center [366, 78] width 40 height 14
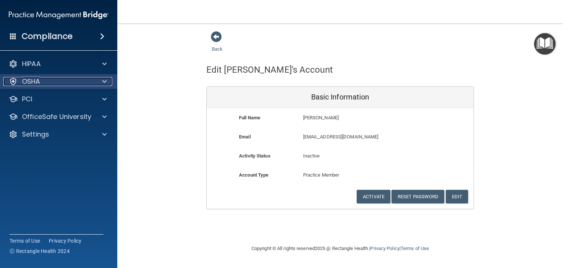
click at [65, 82] on div "OSHA" at bounding box center [48, 81] width 91 height 9
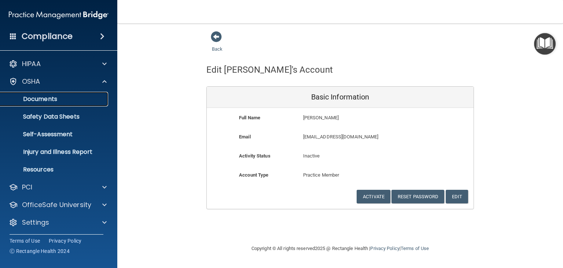
click at [54, 100] on p "Documents" at bounding box center [55, 98] width 100 height 7
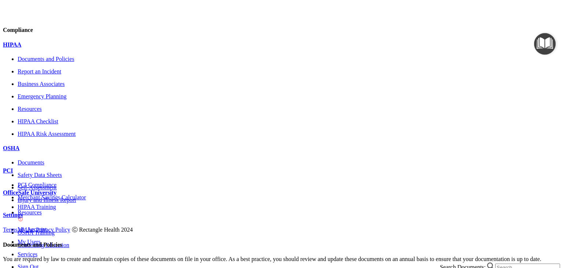
scroll to position [37, 0]
click at [58, 214] on div "Settings" at bounding box center [281, 215] width 557 height 7
click at [560, 224] on span at bounding box center [560, 224] width 0 height 0
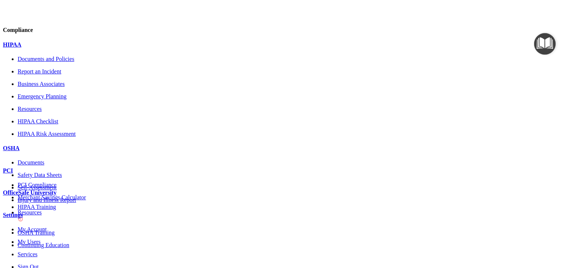
scroll to position [107, 0]
click at [47, 263] on p "Sign Out" at bounding box center [289, 266] width 543 height 7
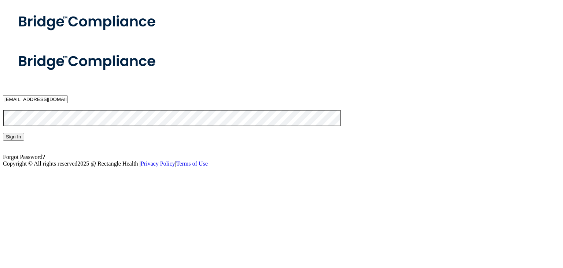
click at [68, 103] on input "om.bsc@wavedp.com" at bounding box center [35, 99] width 65 height 8
type input "[EMAIL_ADDRESS][DOMAIN_NAME]"
click at [24, 140] on button "Sign In" at bounding box center [13, 137] width 21 height 8
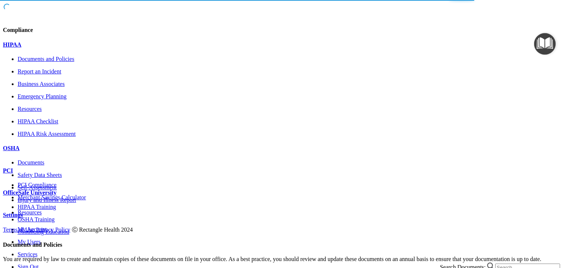
click at [67, 100] on p "Emergency Planning" at bounding box center [289, 96] width 543 height 7
